Goal: Task Accomplishment & Management: Use online tool/utility

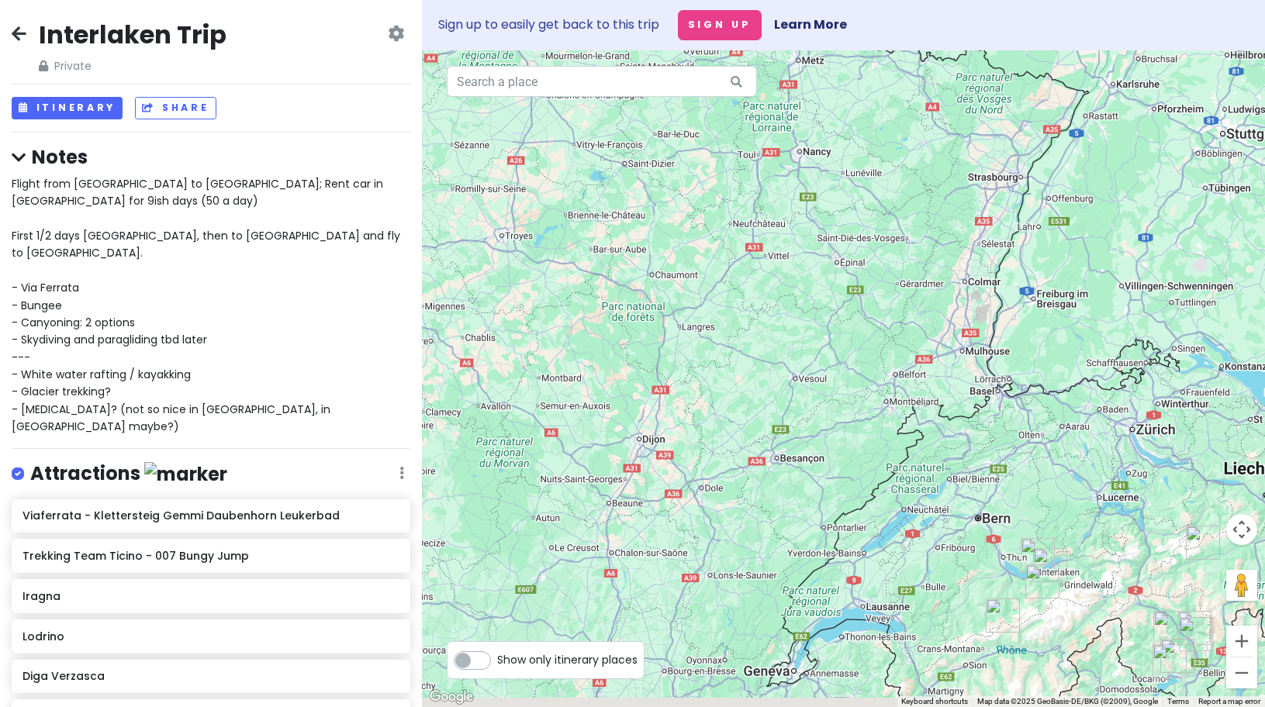
drag, startPoint x: 770, startPoint y: 484, endPoint x: 739, endPoint y: 374, distance: 114.4
click at [739, 377] on div at bounding box center [843, 378] width 843 height 657
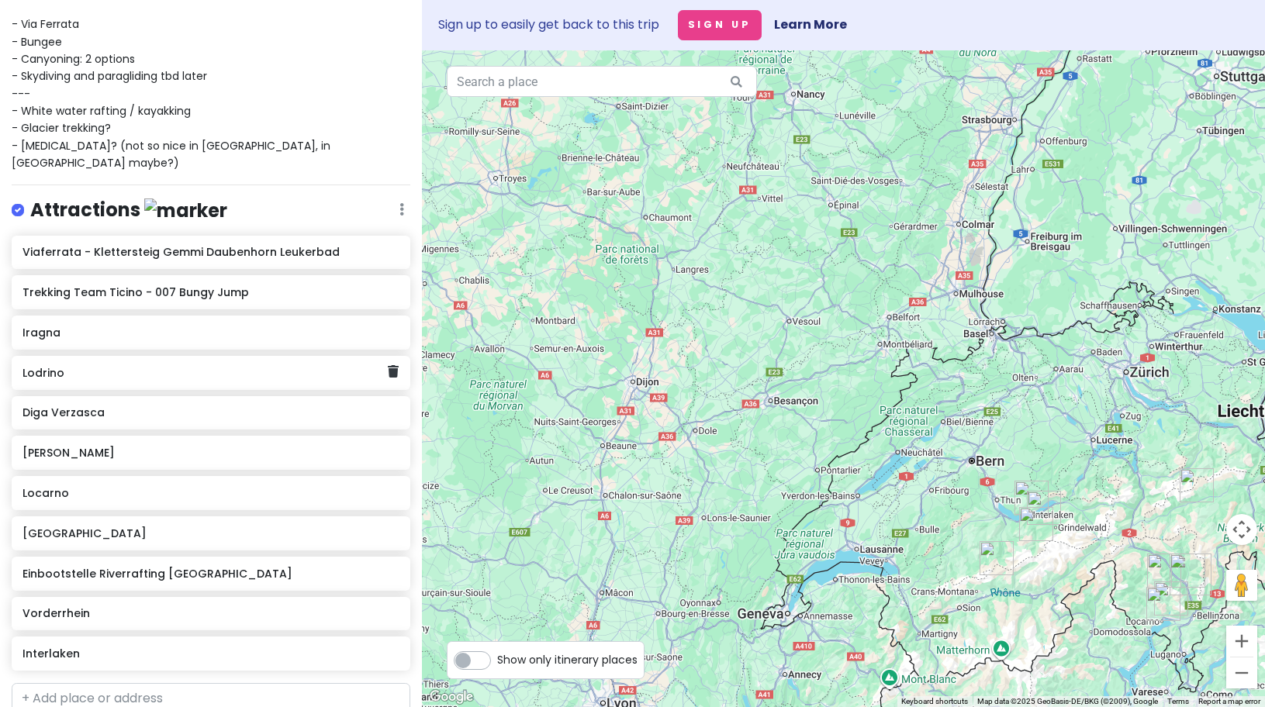
scroll to position [284, 0]
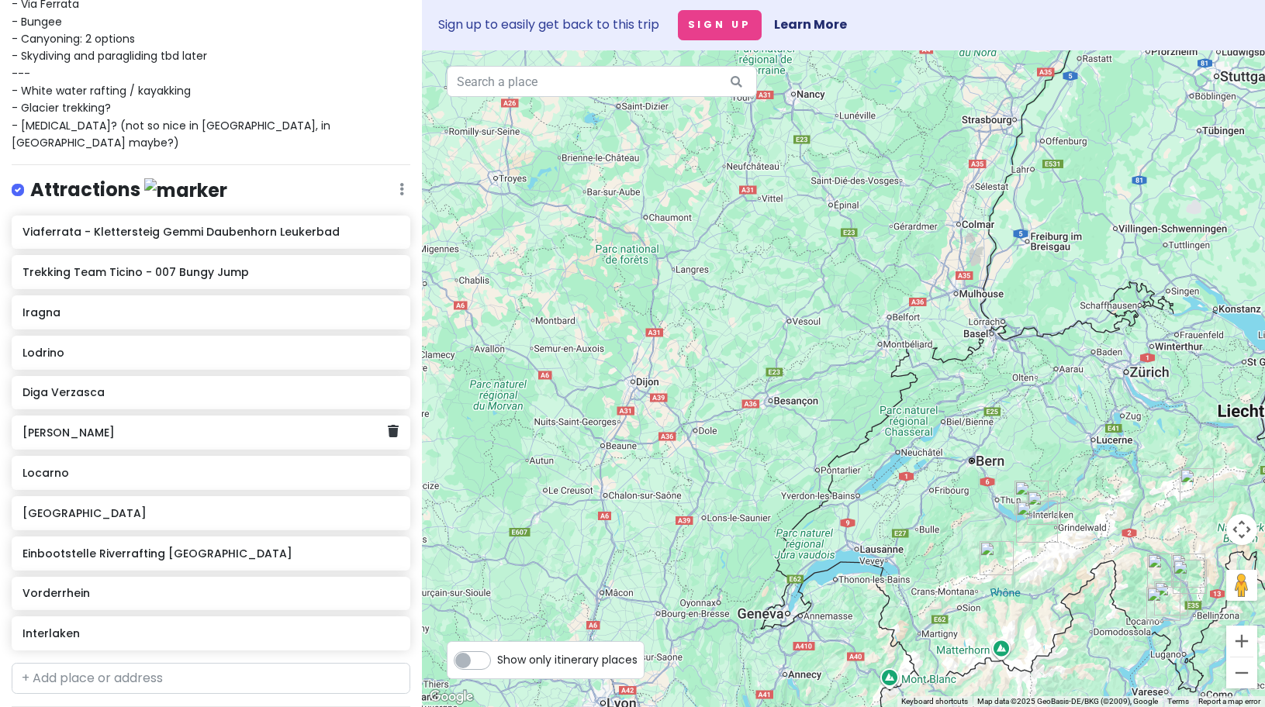
click at [131, 422] on div "[PERSON_NAME]" at bounding box center [204, 433] width 365 height 22
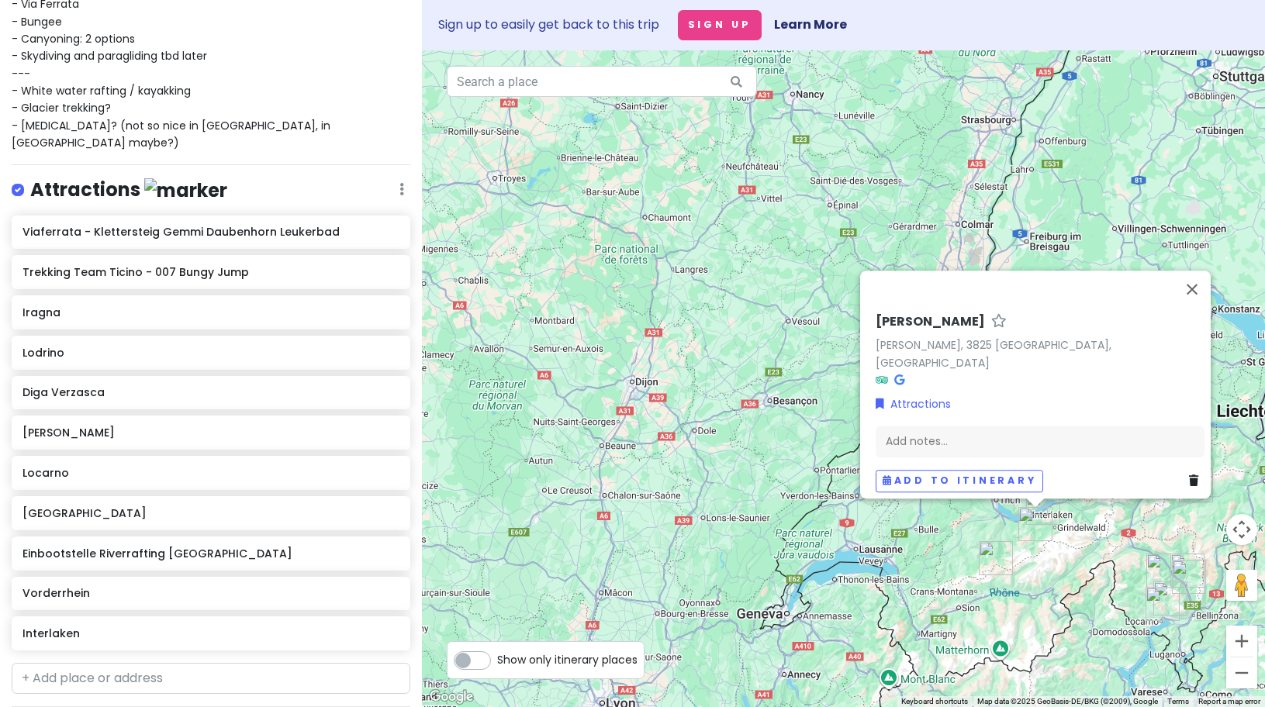
click at [464, 346] on div "[PERSON_NAME] [PERSON_NAME], 3825 [GEOGRAPHIC_DATA], [GEOGRAPHIC_DATA] Attracti…" at bounding box center [843, 378] width 843 height 657
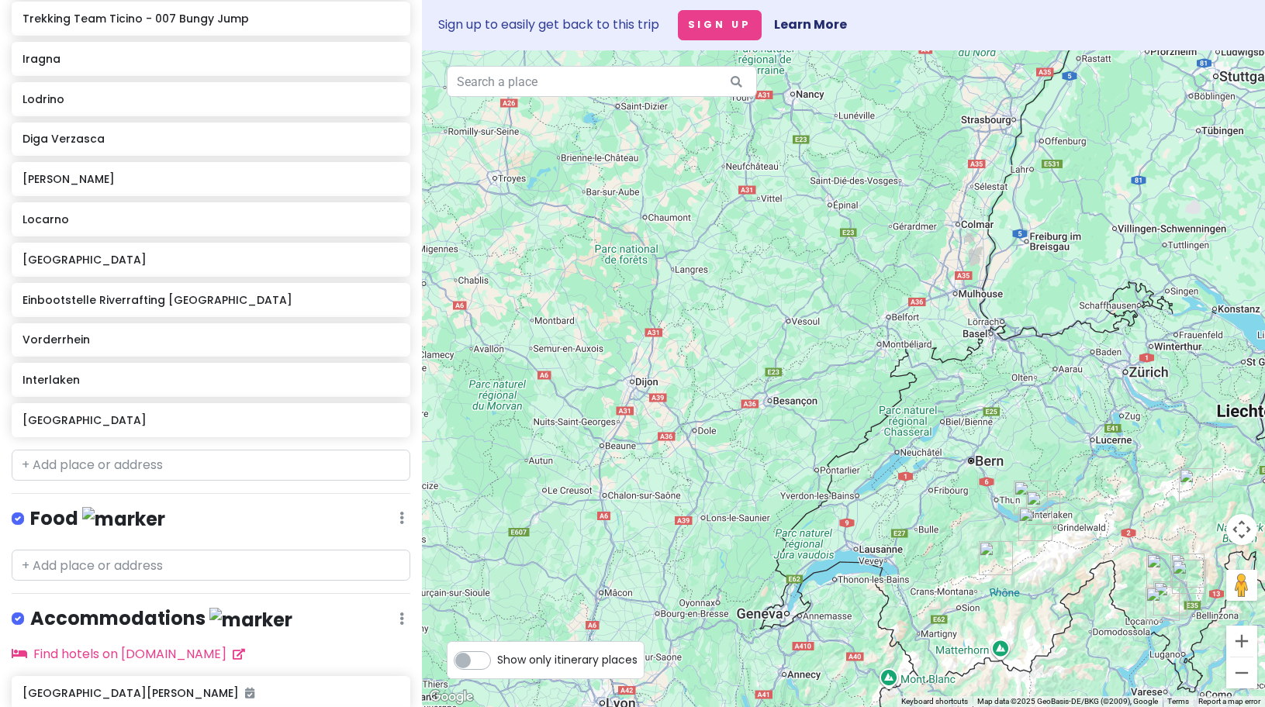
scroll to position [497, 0]
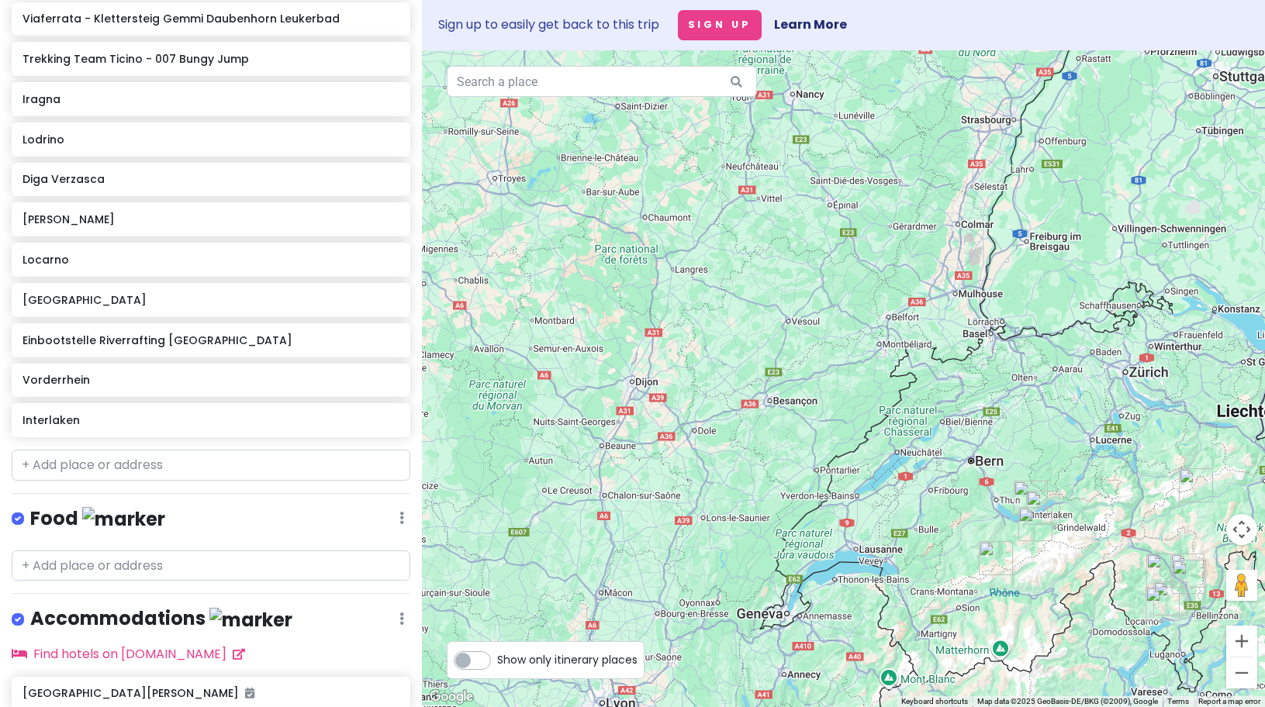
click at [752, 379] on div at bounding box center [843, 378] width 843 height 657
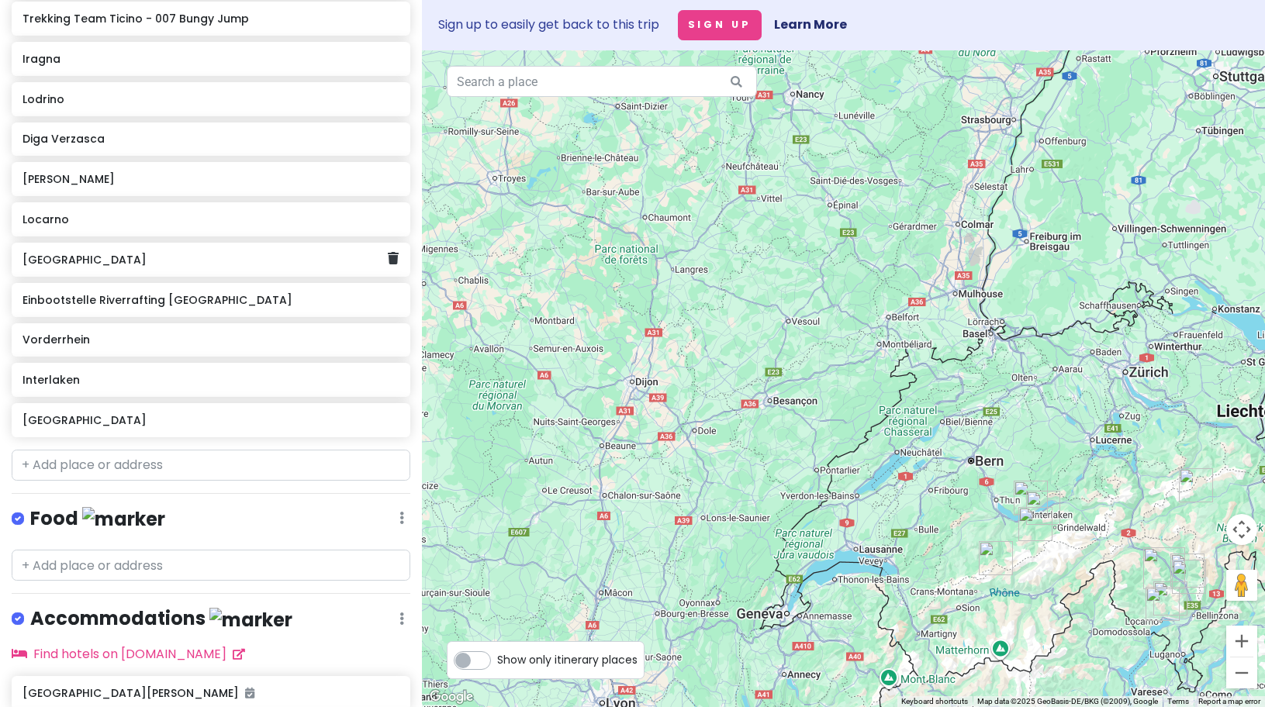
scroll to position [0, 0]
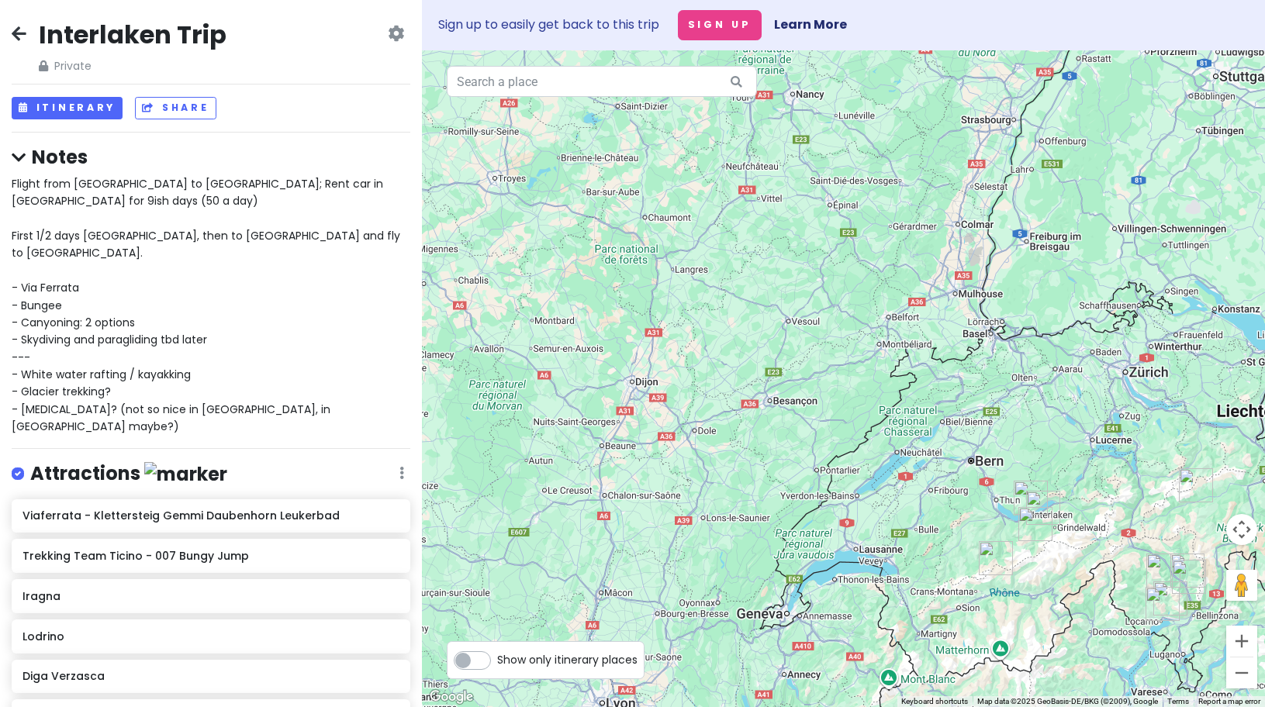
click at [147, 236] on div "Flight from [GEOGRAPHIC_DATA] to [GEOGRAPHIC_DATA]; Rent car in [GEOGRAPHIC_DAT…" at bounding box center [211, 305] width 399 height 261
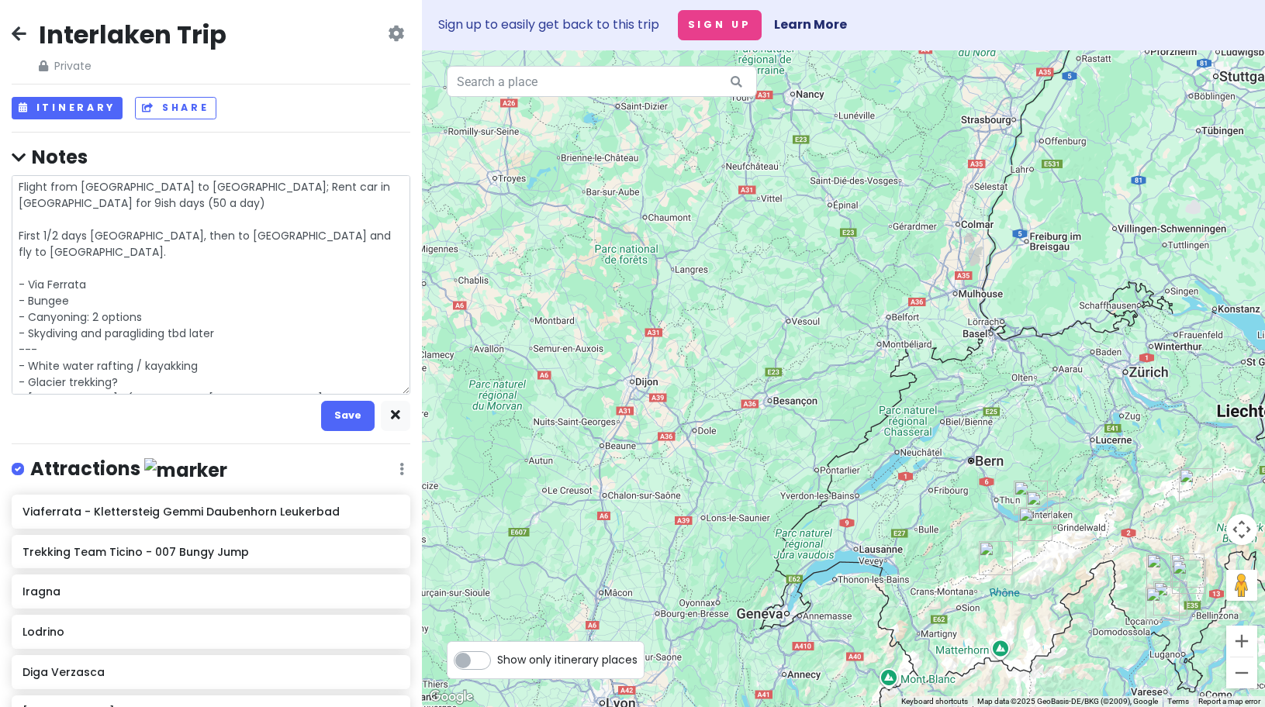
click at [105, 289] on textarea "Flight from [GEOGRAPHIC_DATA] to [GEOGRAPHIC_DATA]; Rent car in [GEOGRAPHIC_DAT…" at bounding box center [211, 285] width 399 height 220
type textarea "x"
type textarea "Flight from [GEOGRAPHIC_DATA] to [GEOGRAPHIC_DATA]; Rent car in [GEOGRAPHIC_DAT…"
type textarea "x"
type textarea "Flight from [GEOGRAPHIC_DATA] to [GEOGRAPHIC_DATA]; Rent car in [GEOGRAPHIC_DAT…"
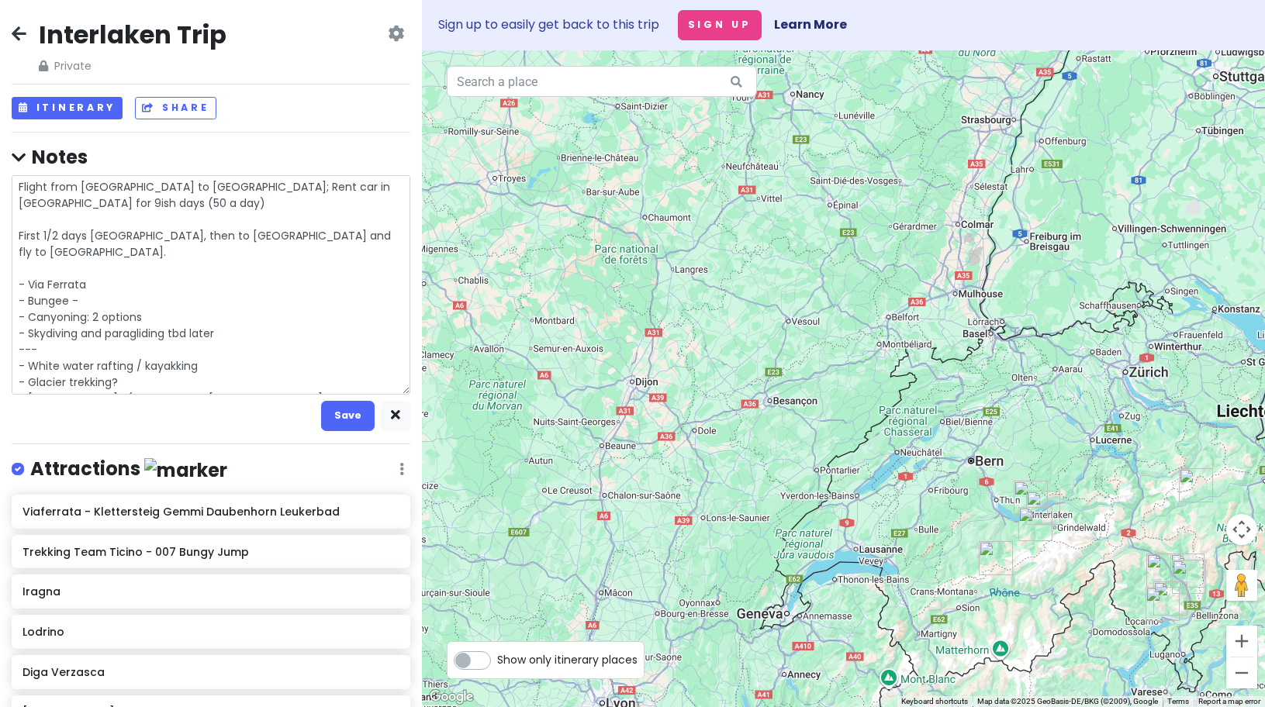
type textarea "x"
type textarea "Flight from [GEOGRAPHIC_DATA] to [GEOGRAPHIC_DATA]; Rent car in [GEOGRAPHIC_DAT…"
type textarea "x"
type textarea "Flight from [GEOGRAPHIC_DATA] to [GEOGRAPHIC_DATA]; Rent car in [GEOGRAPHIC_DAT…"
type textarea "x"
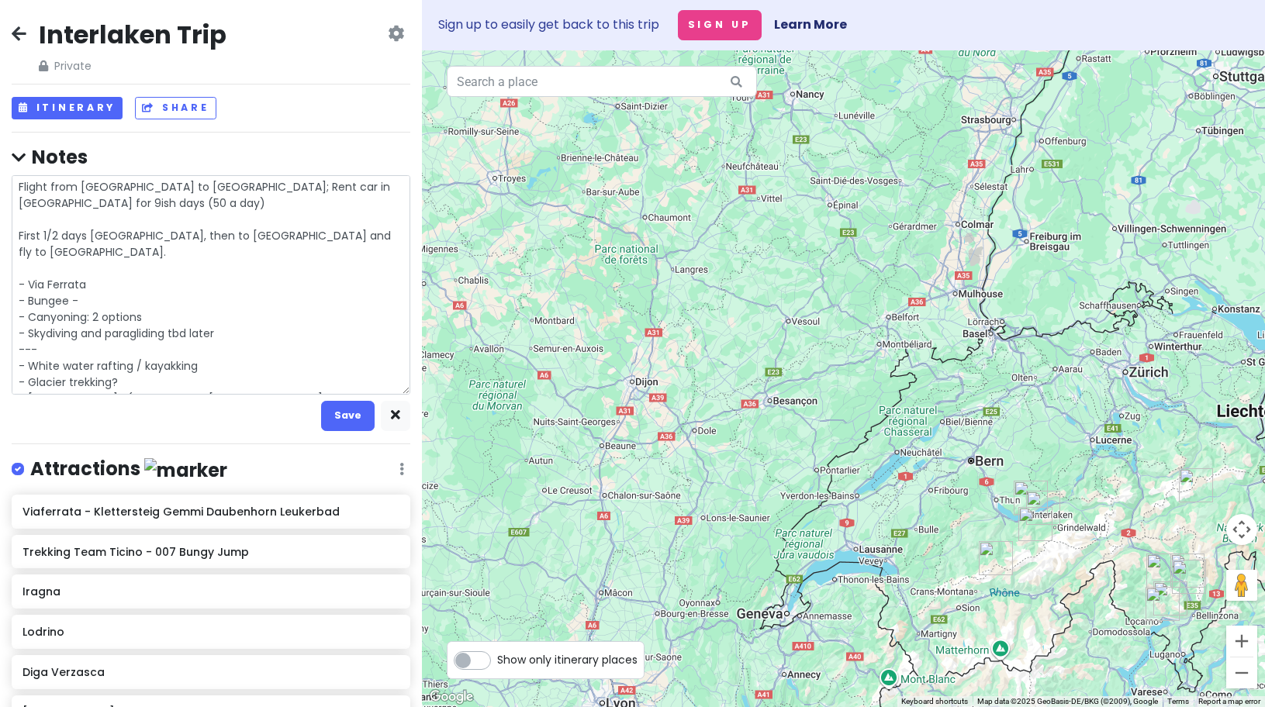
type textarea "Flight from [GEOGRAPHIC_DATA] to [GEOGRAPHIC_DATA]; Rent car in [GEOGRAPHIC_DAT…"
type textarea "x"
type textarea "Flight from [GEOGRAPHIC_DATA] to [GEOGRAPHIC_DATA]; Rent car in [GEOGRAPHIC_DAT…"
type textarea "x"
type textarea "Flight from [GEOGRAPHIC_DATA] to [GEOGRAPHIC_DATA]; Rent car in [GEOGRAPHIC_DAT…"
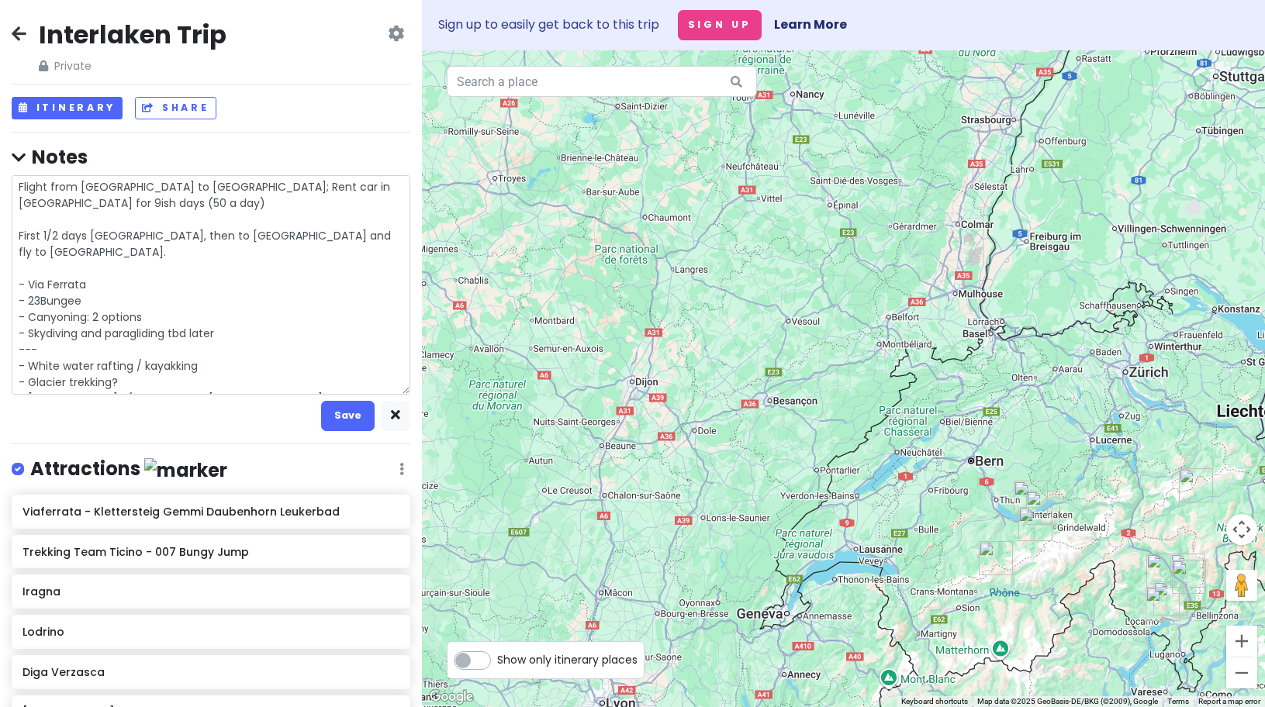
type textarea "x"
type textarea "Flight from [GEOGRAPHIC_DATA] to [GEOGRAPHIC_DATA]; Rent car in [GEOGRAPHIC_DAT…"
type textarea "x"
type textarea "Flight from [GEOGRAPHIC_DATA] to [GEOGRAPHIC_DATA]; Rent car in [GEOGRAPHIC_DAT…"
type textarea "x"
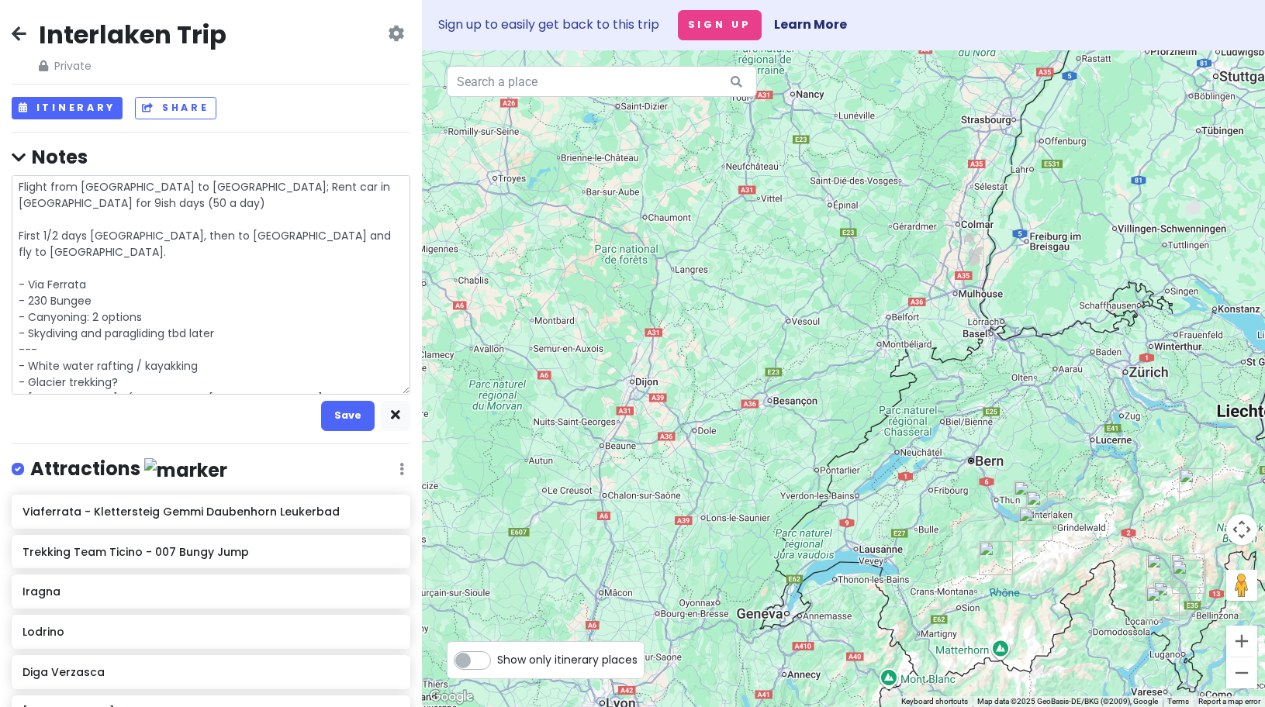
type textarea "Flight from [GEOGRAPHIC_DATA] to [GEOGRAPHIC_DATA]; Rent car in [GEOGRAPHIC_DAT…"
type textarea "x"
type textarea "Flight from [GEOGRAPHIC_DATA] to [GEOGRAPHIC_DATA]; Rent car in [GEOGRAPHIC_DAT…"
type textarea "x"
type textarea "Flight from [GEOGRAPHIC_DATA] to [GEOGRAPHIC_DATA]; Rent car in [GEOGRAPHIC_DAT…"
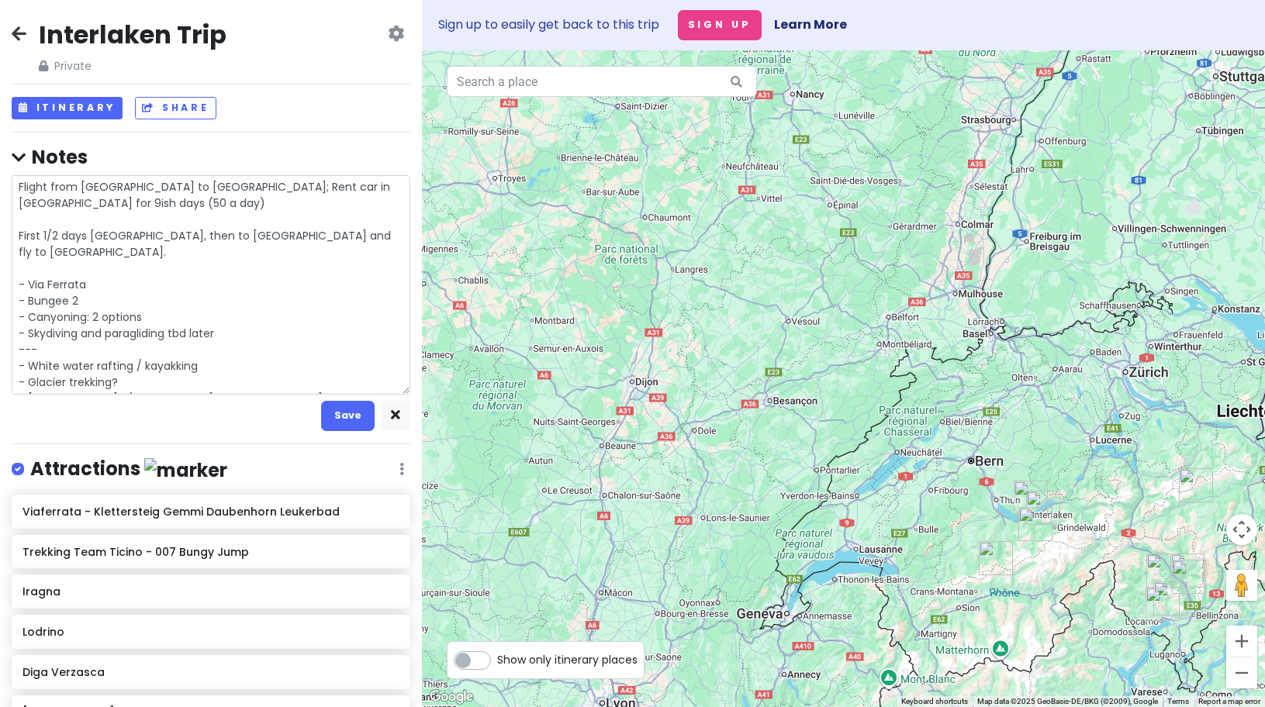
type textarea "x"
type textarea "Flight from [GEOGRAPHIC_DATA] to [GEOGRAPHIC_DATA]; Rent car in [GEOGRAPHIC_DAT…"
type textarea "x"
type textarea "Flight from [GEOGRAPHIC_DATA] to [GEOGRAPHIC_DATA]; Rent car in [GEOGRAPHIC_DAT…"
type textarea "x"
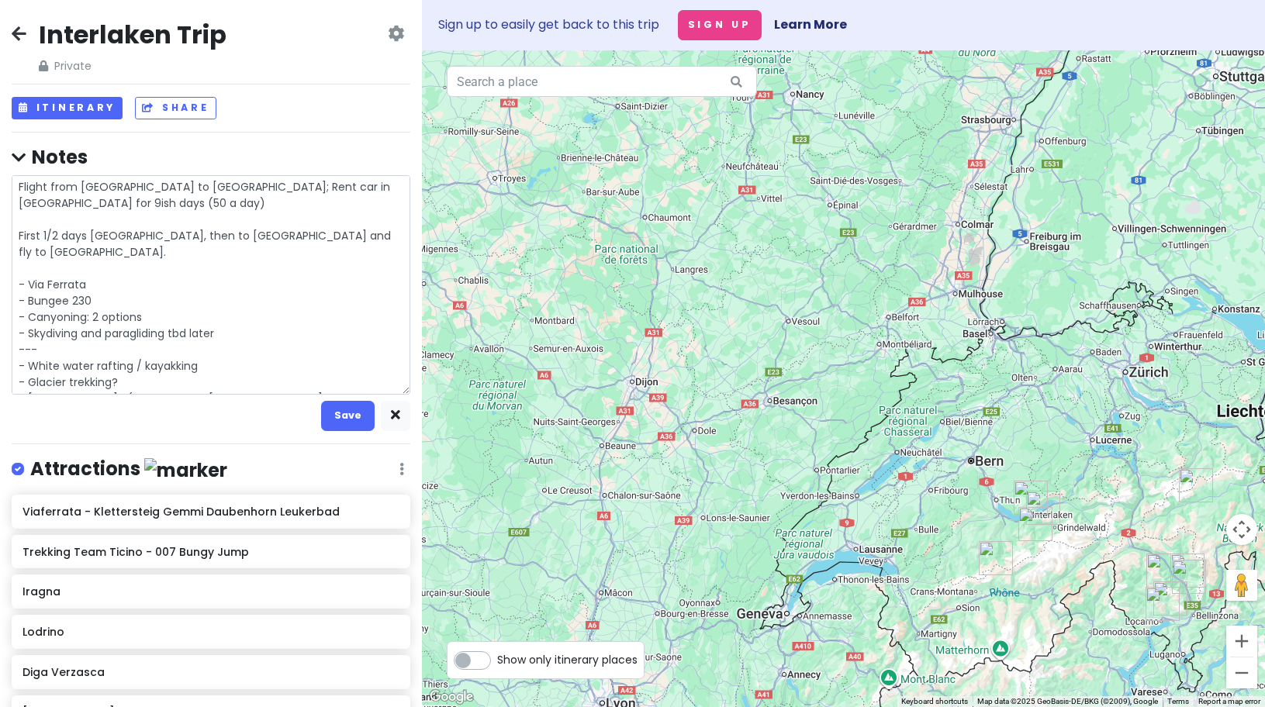
type textarea "Flight from [GEOGRAPHIC_DATA] to [GEOGRAPHIC_DATA]; Rent car in [GEOGRAPHIC_DAT…"
